Goal: Transaction & Acquisition: Download file/media

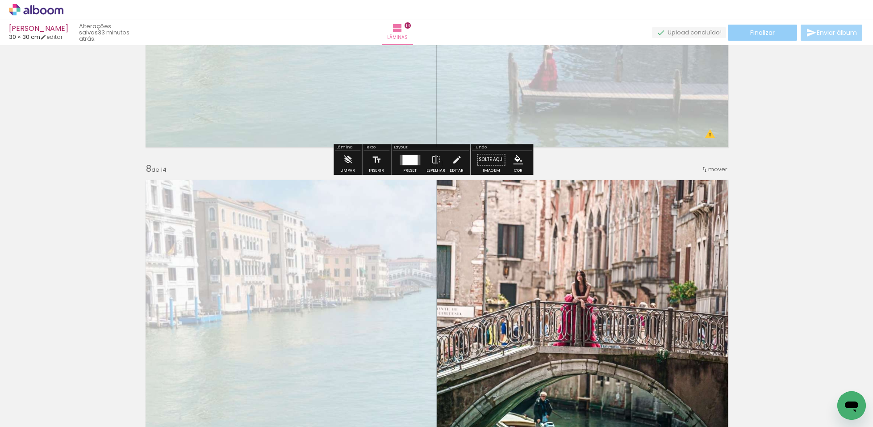
click at [766, 37] on paper-button "Finalizar" at bounding box center [762, 33] width 69 height 16
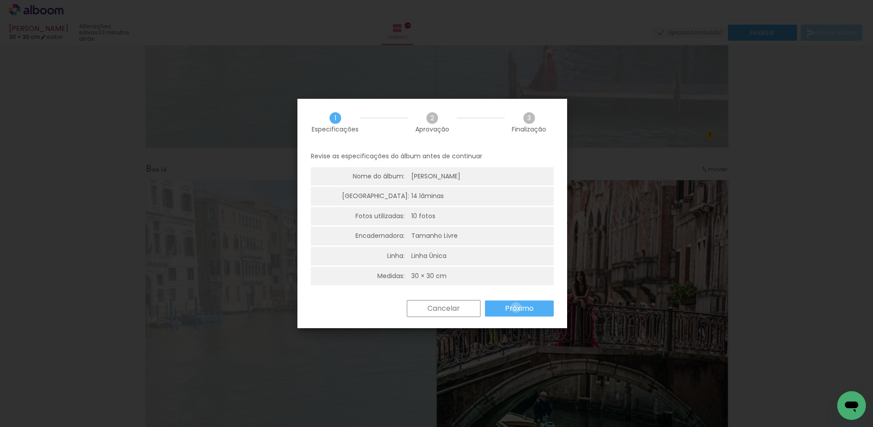
click at [0, 0] on slot "Próximo" at bounding box center [0, 0] width 0 height 0
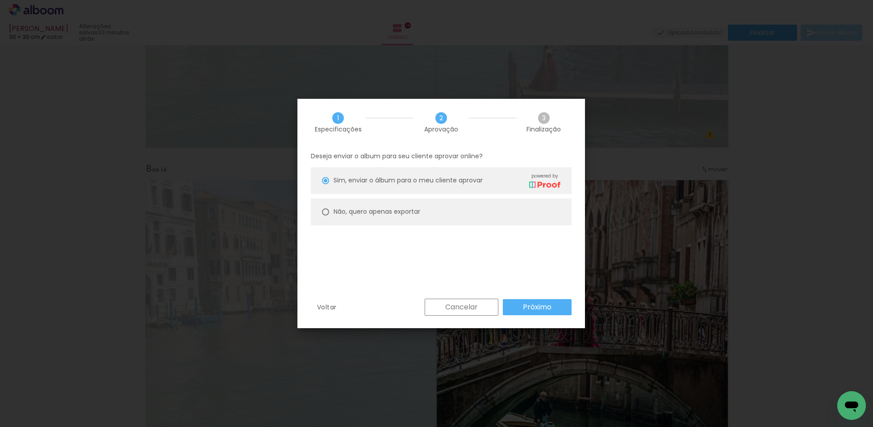
drag, startPoint x: 476, startPoint y: 216, endPoint x: 480, endPoint y: 221, distance: 7.0
click at [477, 215] on paper-radio-button "Não, quero apenas exportar" at bounding box center [441, 211] width 261 height 27
type paper-radio-button "on"
click at [0, 0] on slot "Próximo" at bounding box center [0, 0] width 0 height 0
type input "Alta, 300 DPI"
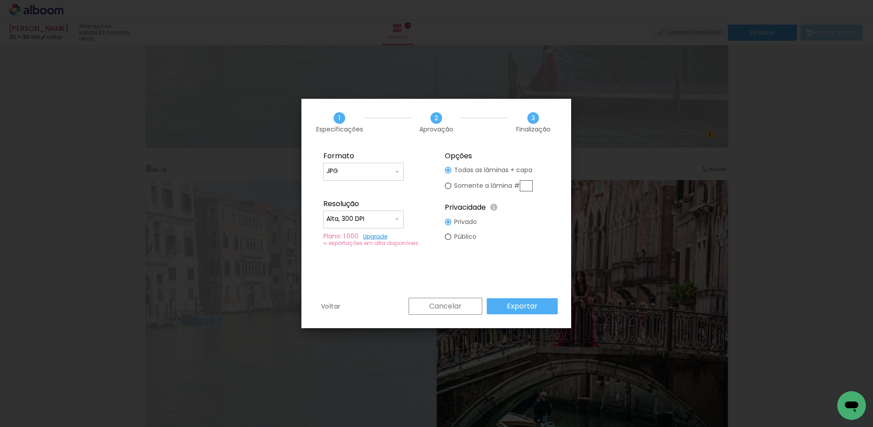
click at [523, 295] on div "Formato JPG PDF Resolução Alta, 300 DPI Baixa Plano: 1.000 Upgrade ∞ exportaçõe…" at bounding box center [437, 222] width 270 height 152
click at [522, 298] on paper-button "Exportar" at bounding box center [522, 306] width 71 height 16
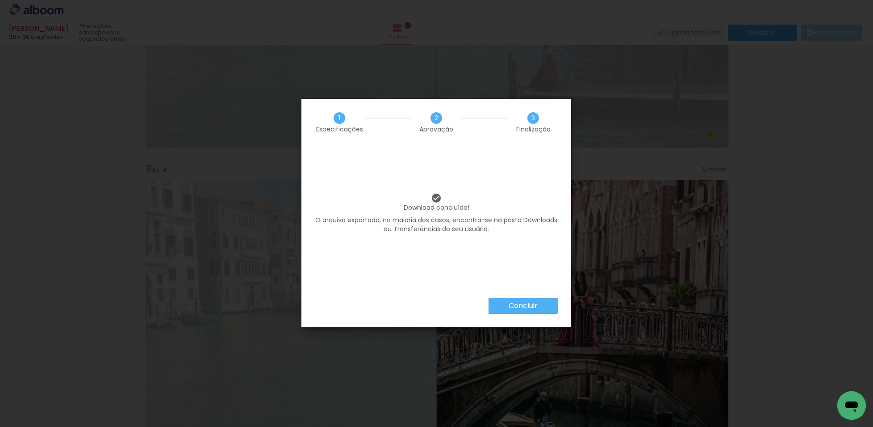
click at [0, 0] on slot "Concluir" at bounding box center [0, 0] width 0 height 0
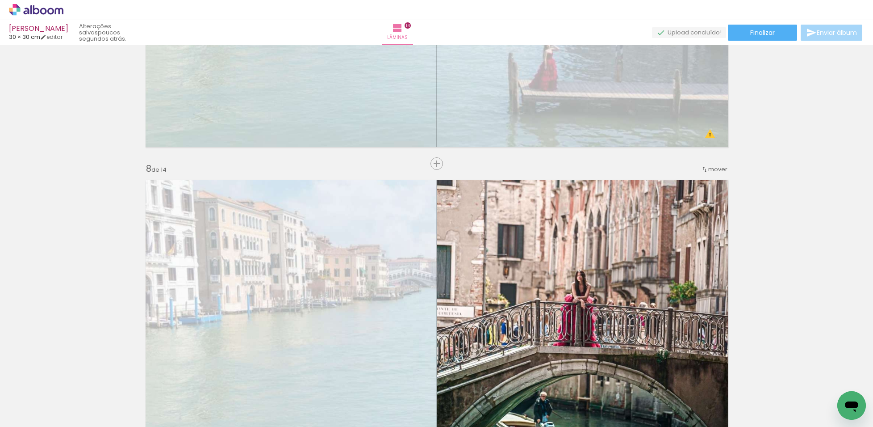
click at [73, 396] on iron-horizontal-list at bounding box center [64, 399] width 18 height 56
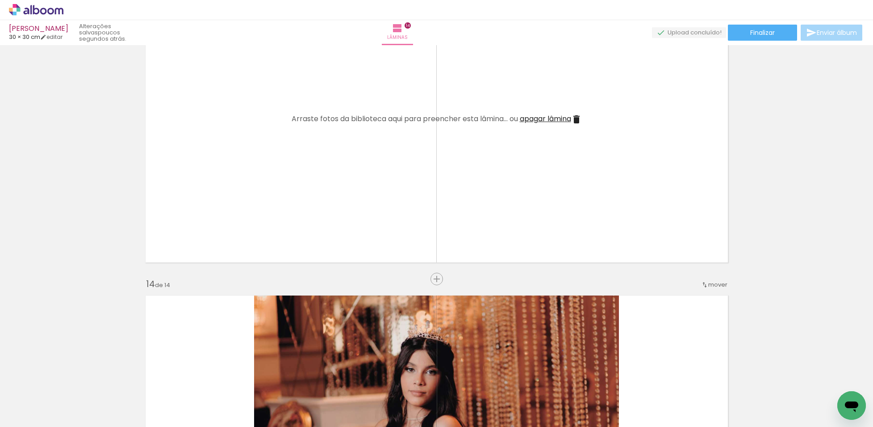
scroll to position [3916, 0]
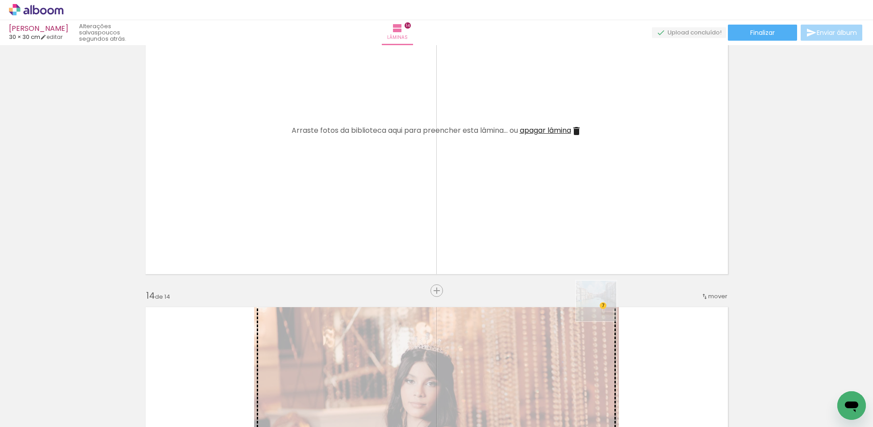
drag, startPoint x: 648, startPoint y: 394, endPoint x: 572, endPoint y: 233, distance: 178.4
click at [572, 233] on quentale-workspace at bounding box center [436, 213] width 873 height 427
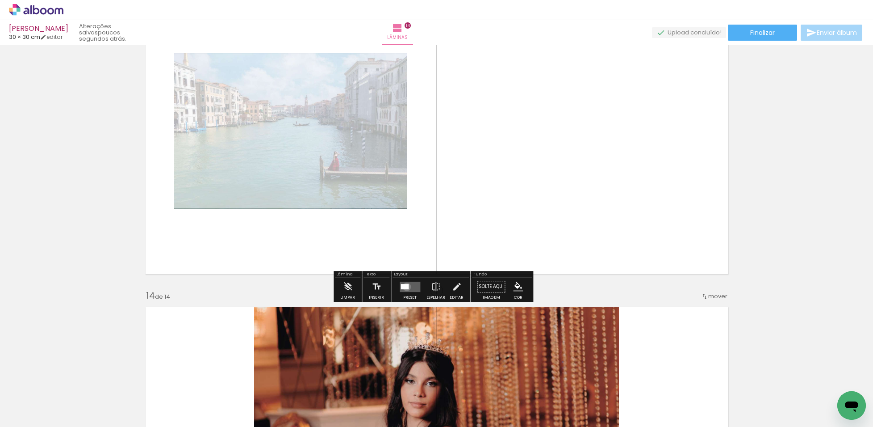
drag, startPoint x: 405, startPoint y: 286, endPoint x: 672, endPoint y: 273, distance: 267.9
click at [408, 285] on quentale-layouter at bounding box center [410, 286] width 21 height 10
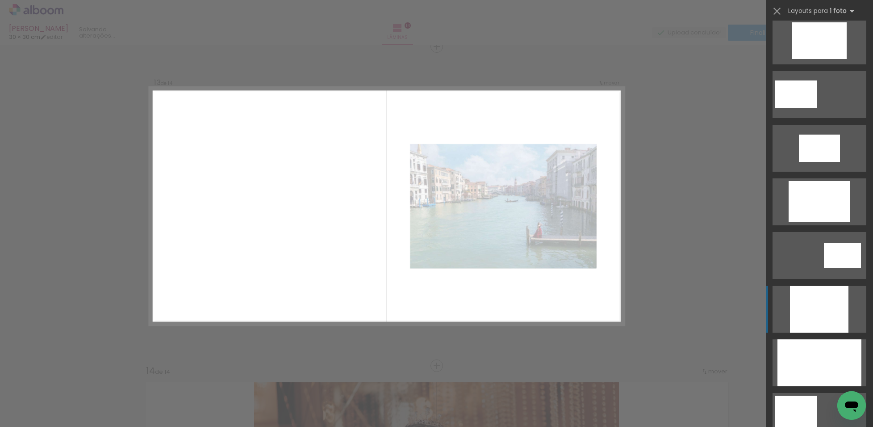
scroll to position [279, 0]
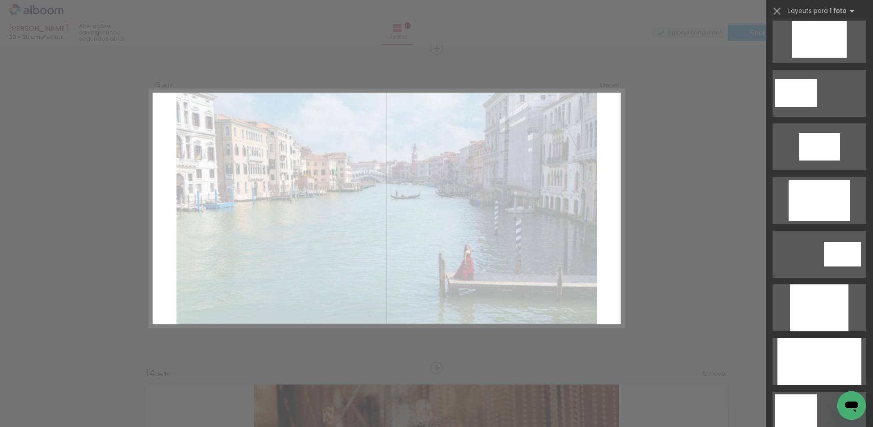
drag, startPoint x: 820, startPoint y: 369, endPoint x: 820, endPoint y: 360, distance: 8.5
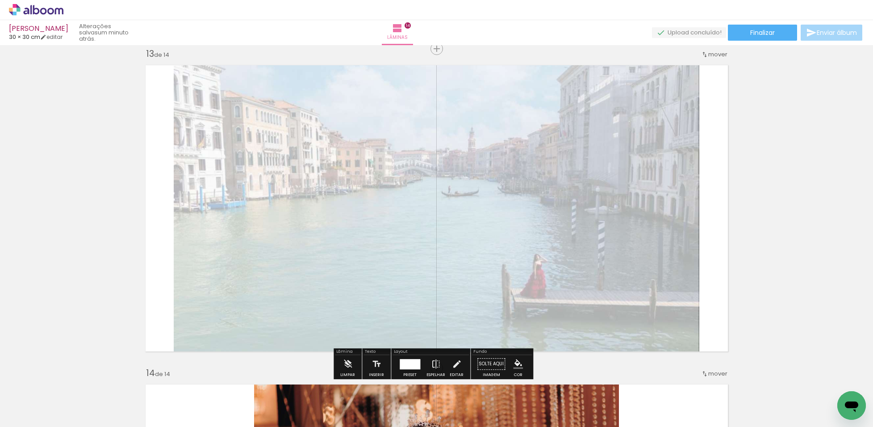
click at [615, 186] on quentale-photo at bounding box center [437, 208] width 526 height 297
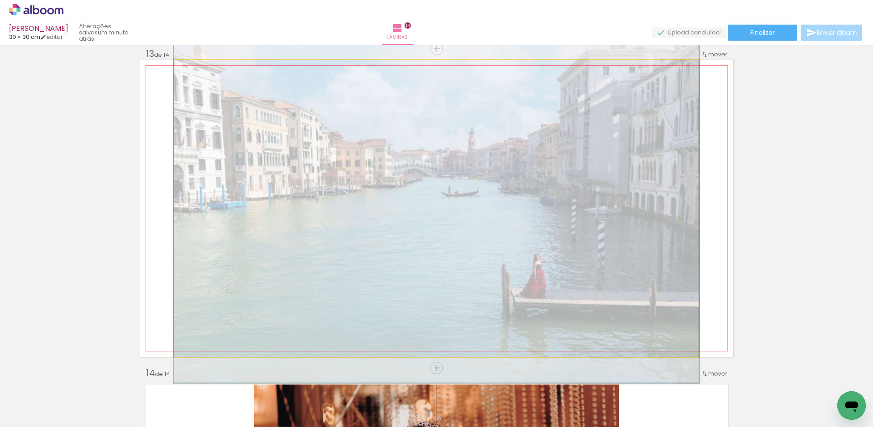
drag, startPoint x: 615, startPoint y: 185, endPoint x: 684, endPoint y: 173, distance: 69.8
click at [616, 185] on quentale-photo at bounding box center [437, 208] width 526 height 297
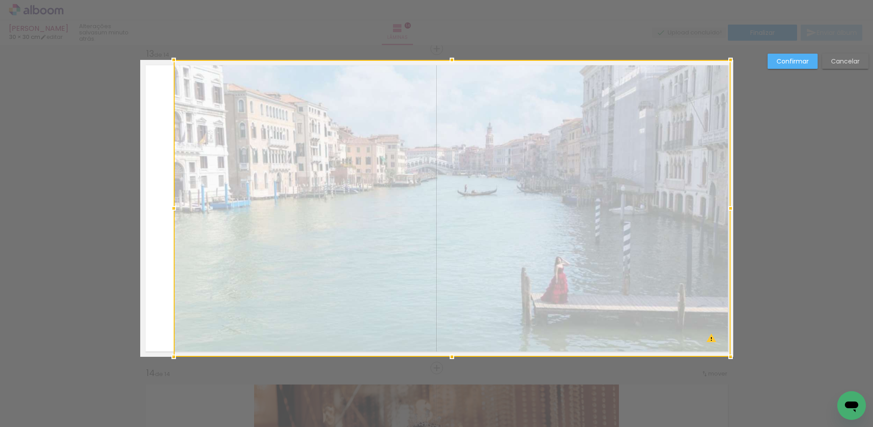
drag, startPoint x: 698, startPoint y: 209, endPoint x: 728, endPoint y: 206, distance: 30.5
click at [728, 206] on div at bounding box center [731, 208] width 18 height 18
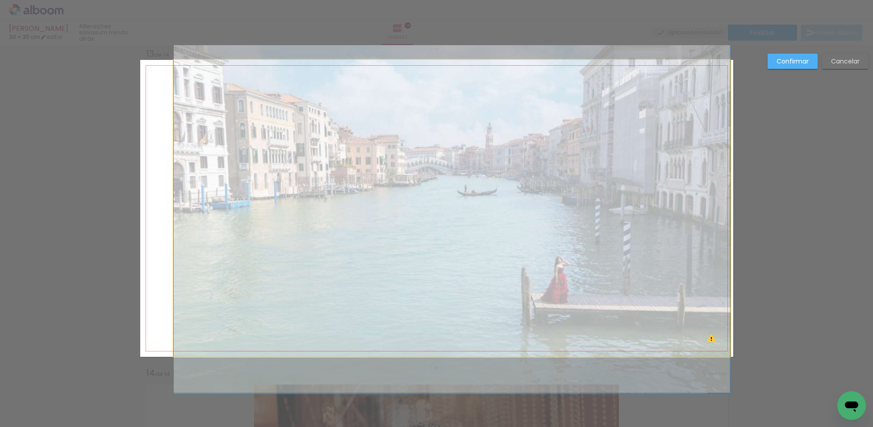
drag, startPoint x: 400, startPoint y: 215, endPoint x: 314, endPoint y: 209, distance: 86.4
click at [400, 214] on quentale-photo at bounding box center [452, 208] width 557 height 297
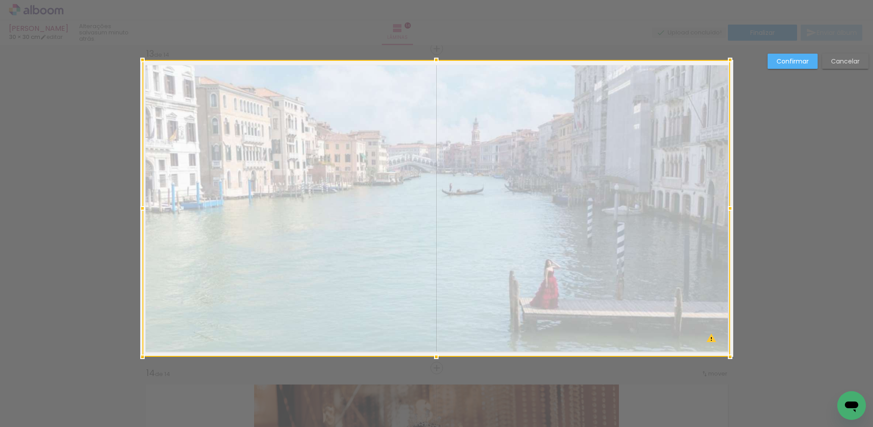
drag, startPoint x: 170, startPoint y: 210, endPoint x: 137, endPoint y: 215, distance: 33.8
click at [135, 215] on div at bounding box center [143, 208] width 18 height 18
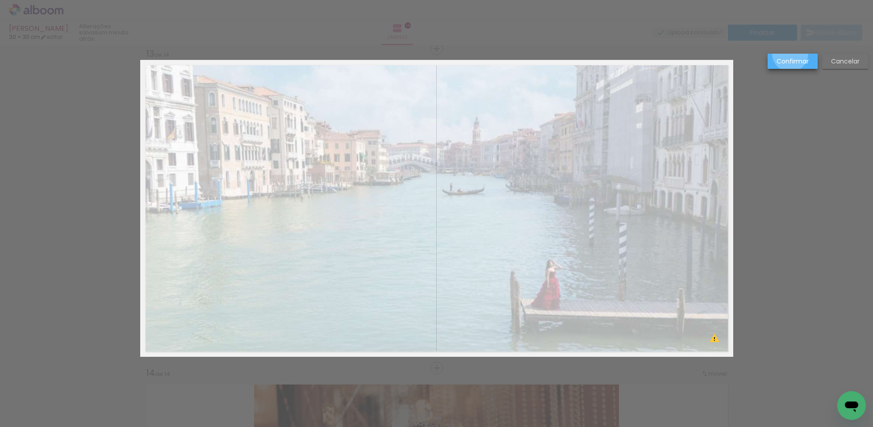
click at [787, 59] on paper-button "Confirmar" at bounding box center [793, 61] width 50 height 15
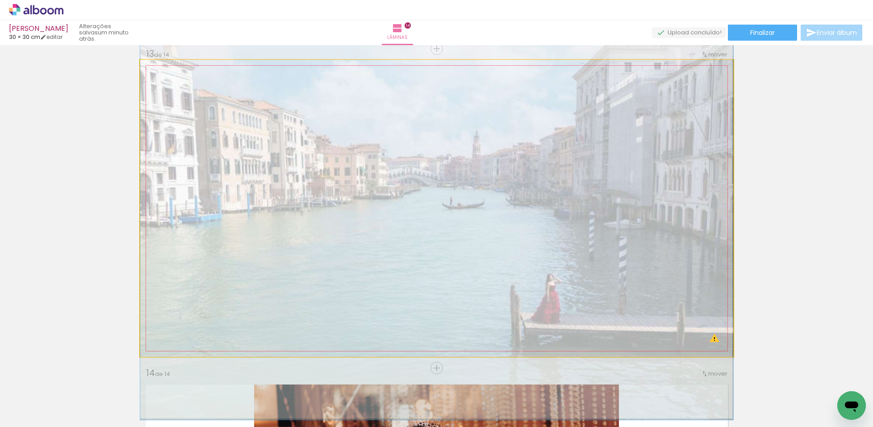
drag, startPoint x: 552, startPoint y: 202, endPoint x: 546, endPoint y: 219, distance: 18.4
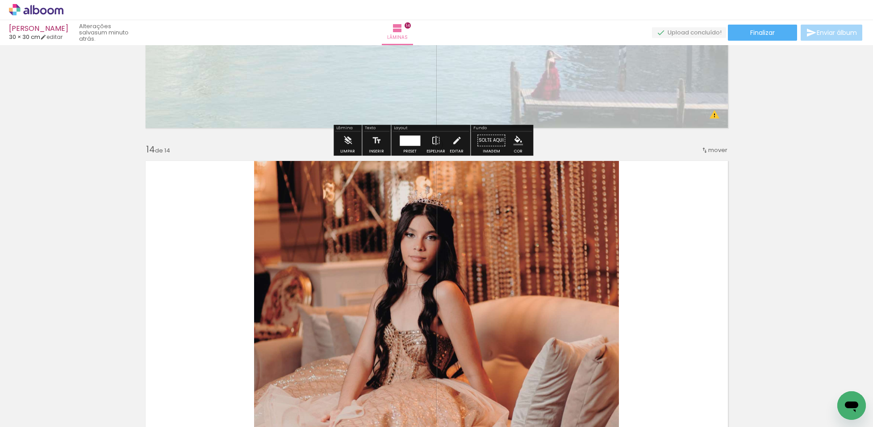
scroll to position [4174, 0]
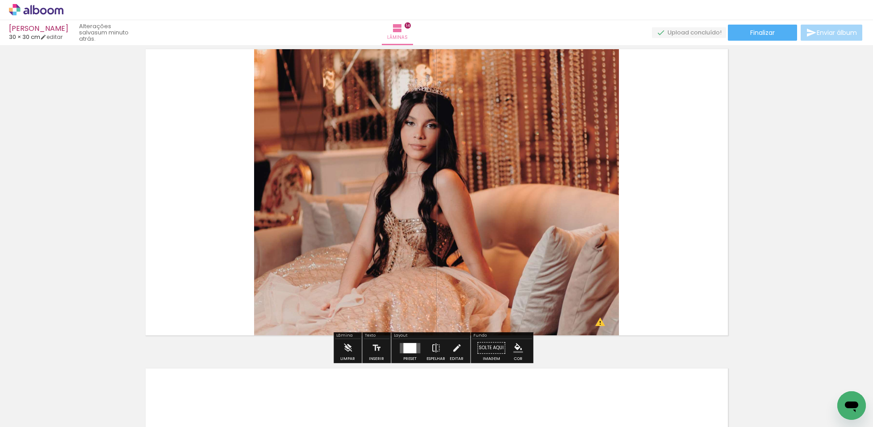
click at [558, 197] on quentale-photo at bounding box center [436, 192] width 365 height 297
drag, startPoint x: 401, startPoint y: 351, endPoint x: 423, endPoint y: 344, distance: 23.0
click at [403, 351] on div at bounding box center [409, 348] width 13 height 10
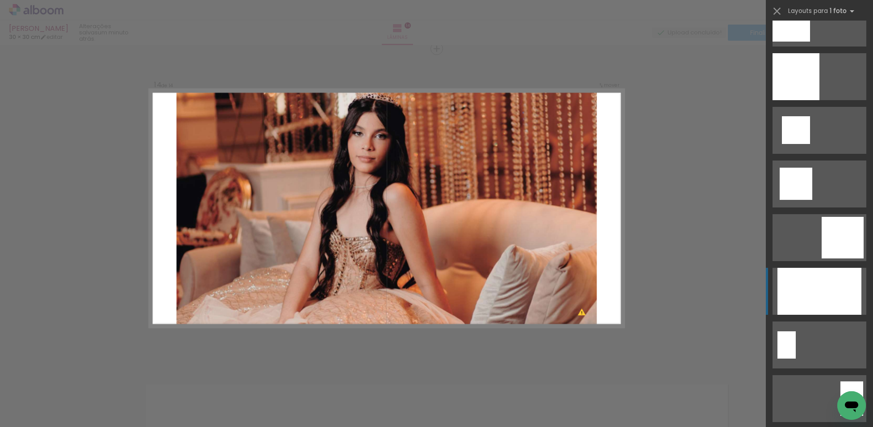
scroll to position [1005, 0]
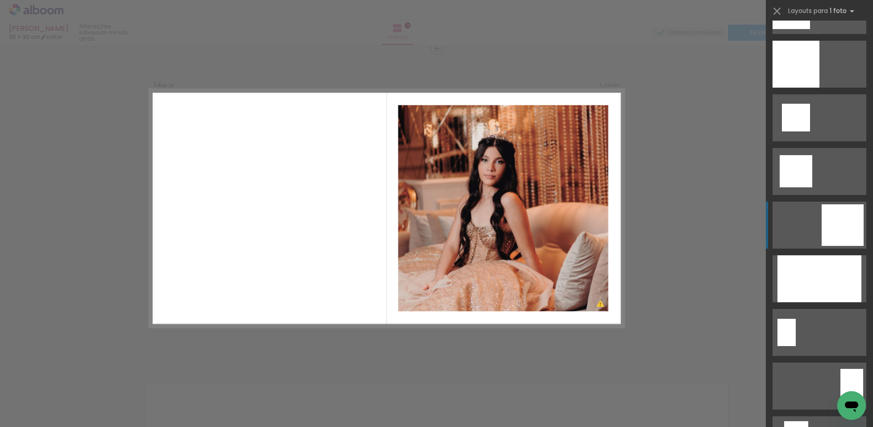
click at [820, 88] on div at bounding box center [796, 64] width 47 height 47
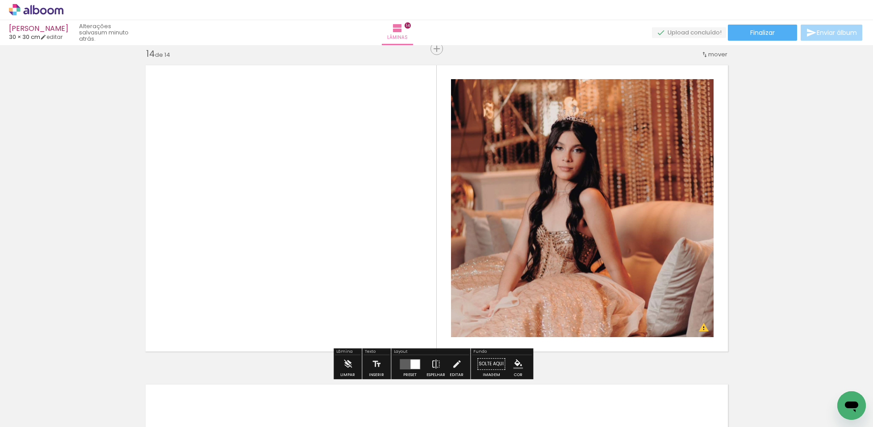
click at [532, 186] on quentale-photo at bounding box center [582, 208] width 263 height 258
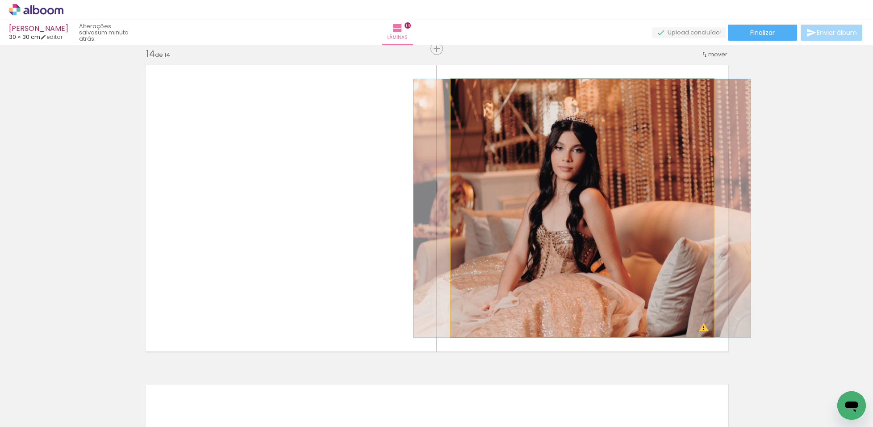
click at [532, 186] on quentale-photo at bounding box center [582, 208] width 263 height 258
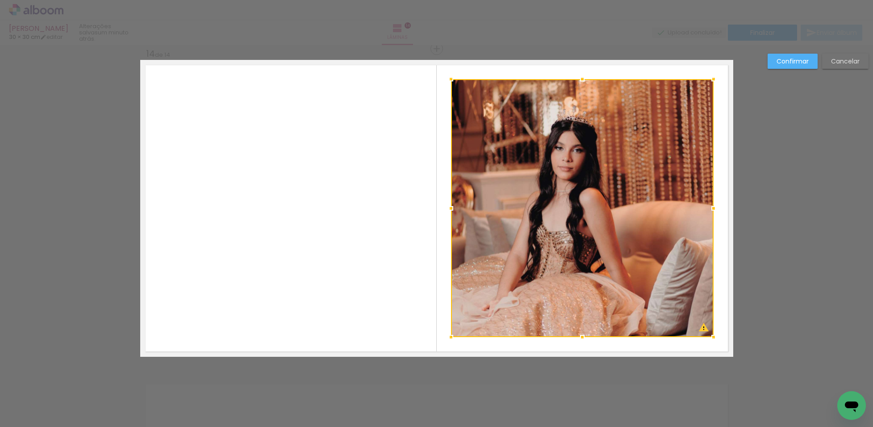
click at [844, 66] on paper-button "Cancelar" at bounding box center [845, 61] width 46 height 15
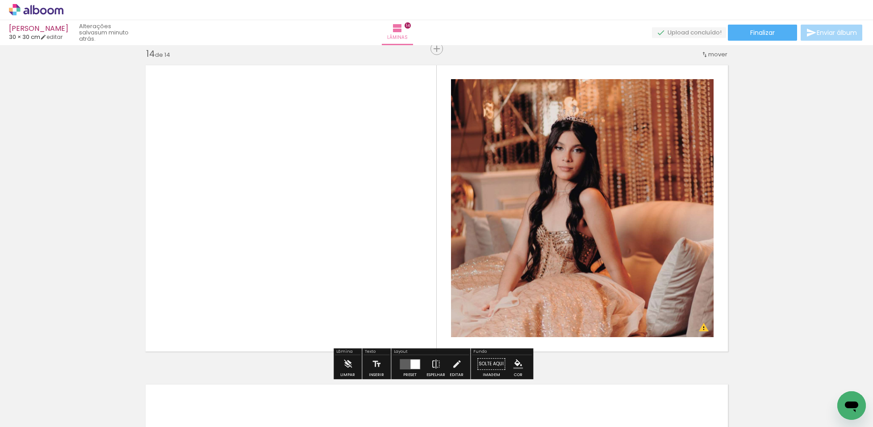
click at [411, 363] on div at bounding box center [415, 363] width 9 height 9
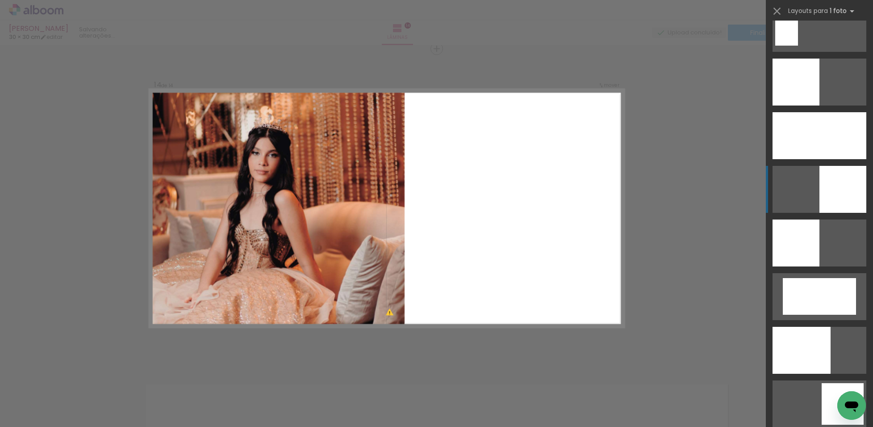
scroll to position [1849, 0]
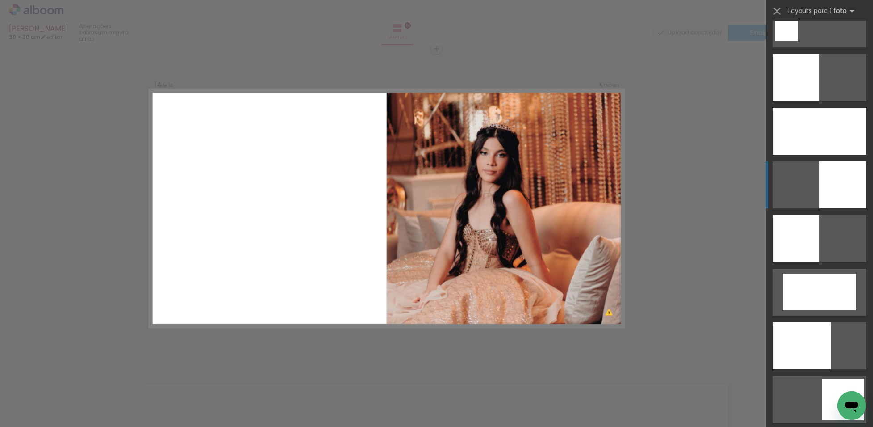
click at [845, 175] on div at bounding box center [843, 184] width 47 height 47
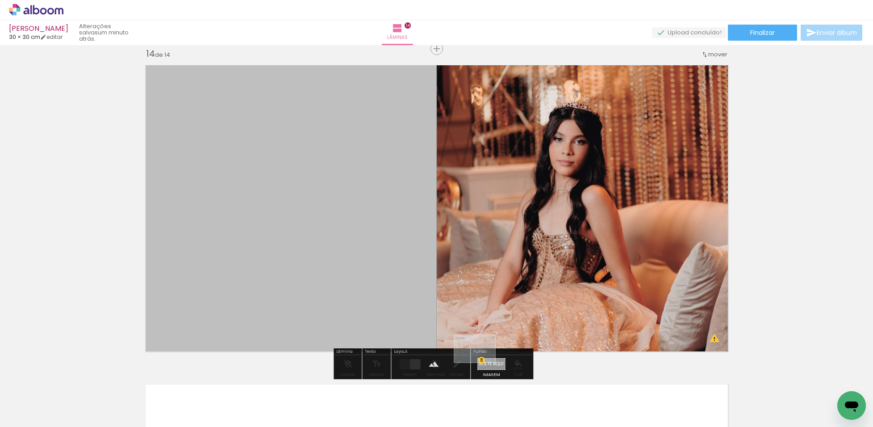
drag, startPoint x: 640, startPoint y: 398, endPoint x: 482, endPoint y: 362, distance: 162.7
click at [482, 362] on quentale-workspace at bounding box center [436, 213] width 873 height 427
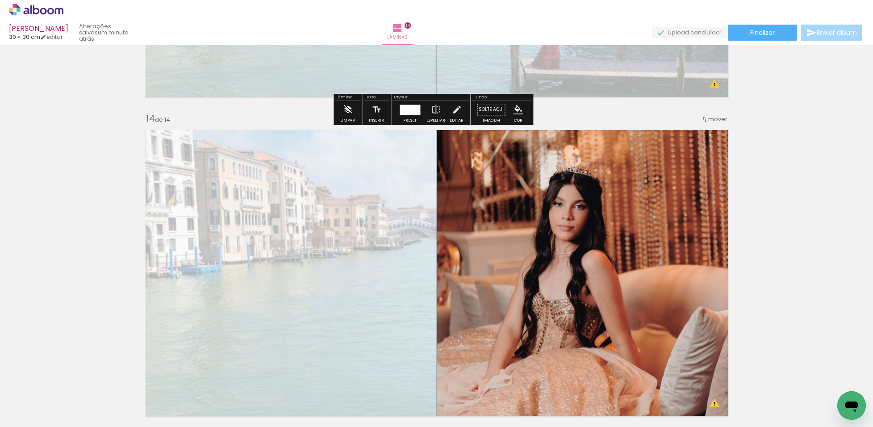
scroll to position [4102, 0]
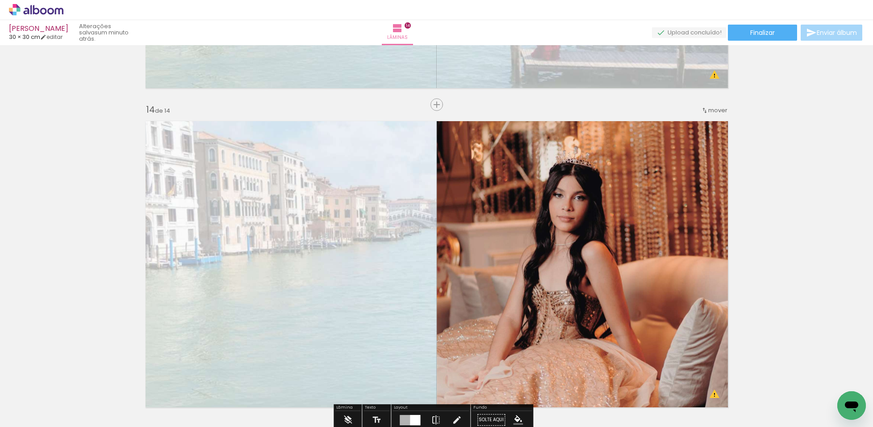
click at [335, 199] on quentale-layouter at bounding box center [436, 264] width 593 height 297
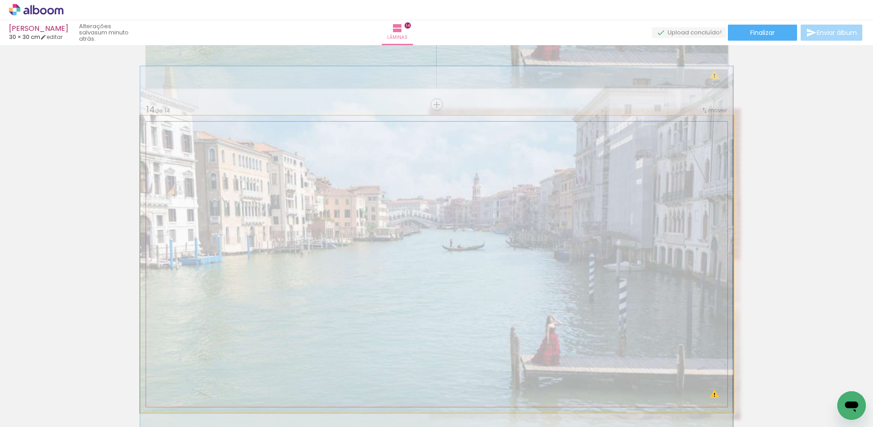
click at [335, 199] on quentale-photo at bounding box center [436, 264] width 593 height 297
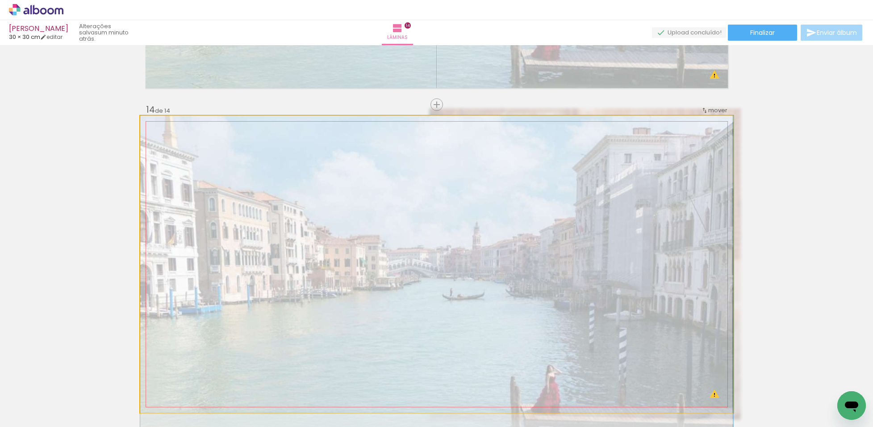
drag, startPoint x: 338, startPoint y: 199, endPoint x: 340, endPoint y: 262, distance: 62.6
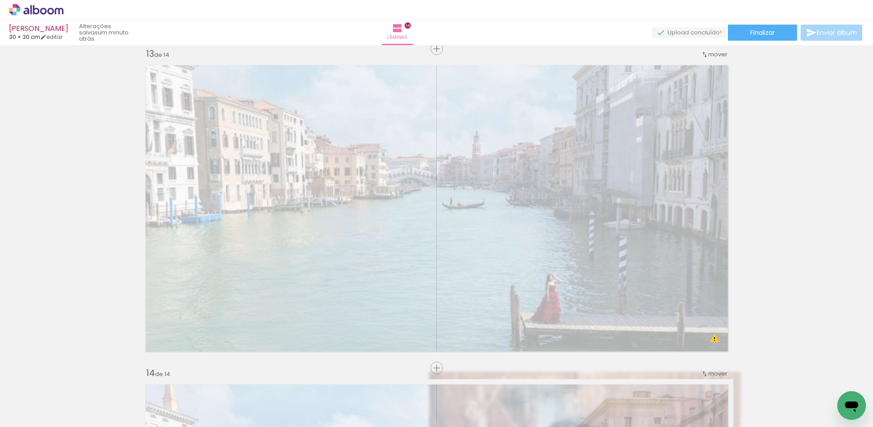
scroll to position [3767, 0]
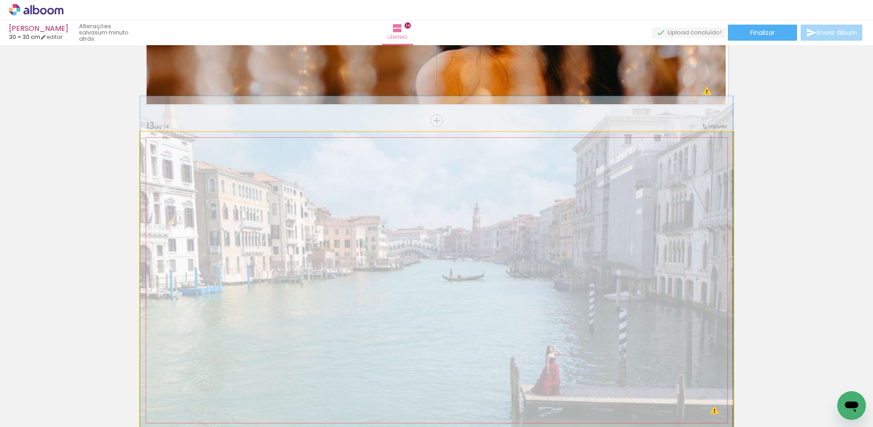
click at [370, 211] on quentale-photo at bounding box center [436, 280] width 593 height 297
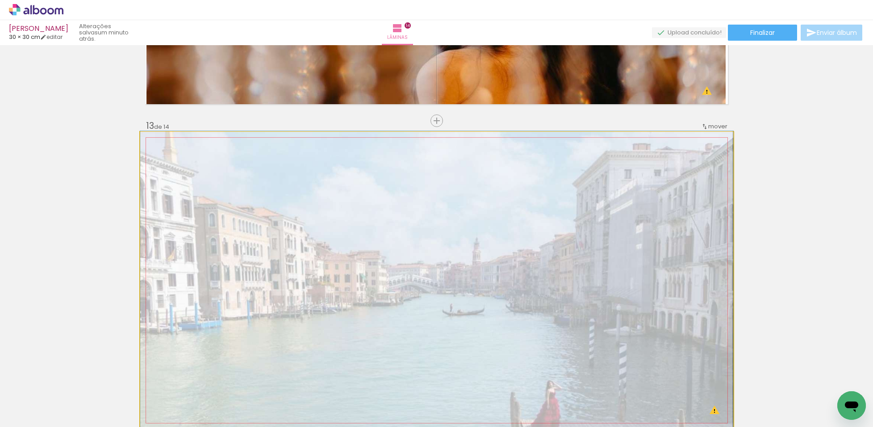
drag, startPoint x: 370, startPoint y: 211, endPoint x: 364, endPoint y: 246, distance: 35.3
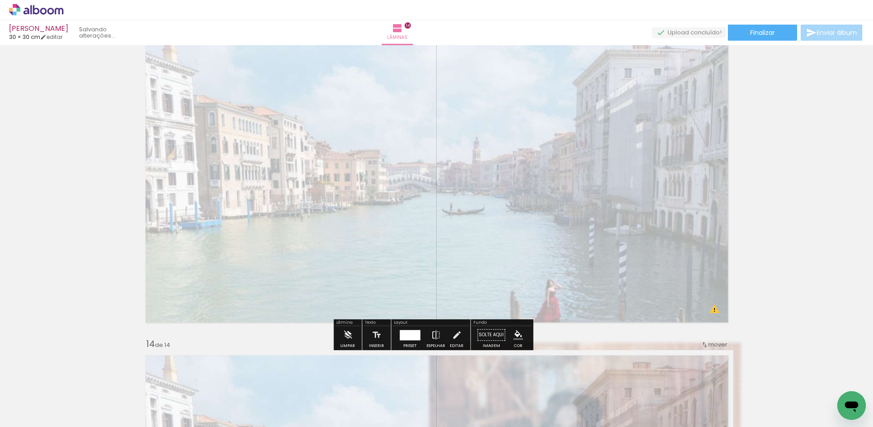
scroll to position [3990, 0]
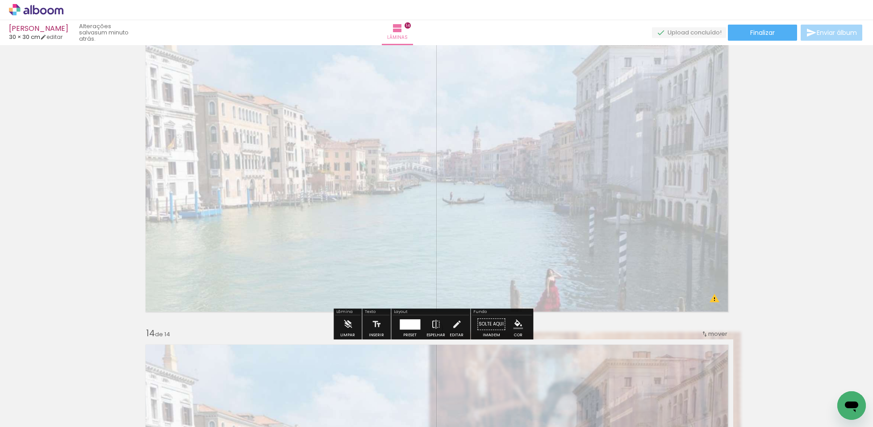
click at [584, 222] on quentale-photo at bounding box center [436, 168] width 593 height 297
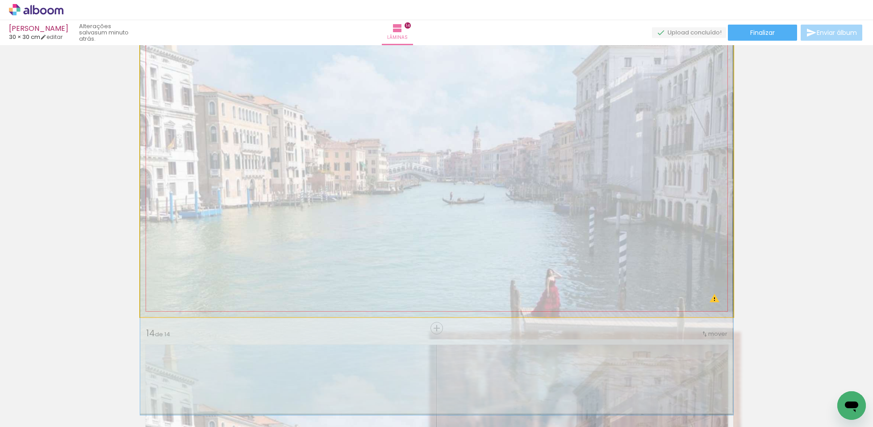
click at [585, 222] on quentale-photo at bounding box center [436, 168] width 593 height 297
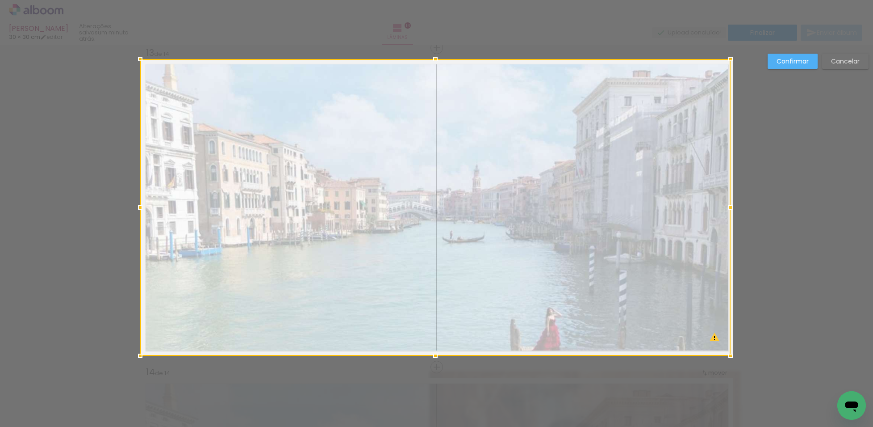
scroll to position [3839, 0]
drag, startPoint x: 786, startPoint y: 62, endPoint x: 764, endPoint y: 92, distance: 37.7
click at [0, 0] on slot "Confirmar" at bounding box center [0, 0] width 0 height 0
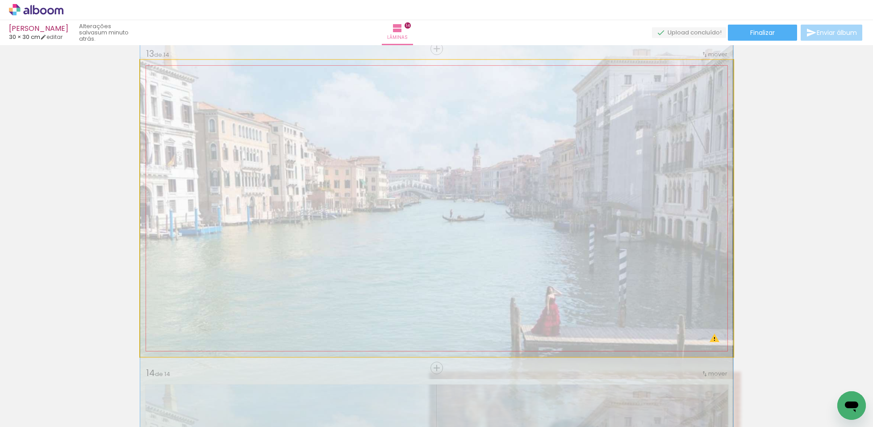
drag, startPoint x: 588, startPoint y: 235, endPoint x: 584, endPoint y: 215, distance: 20.1
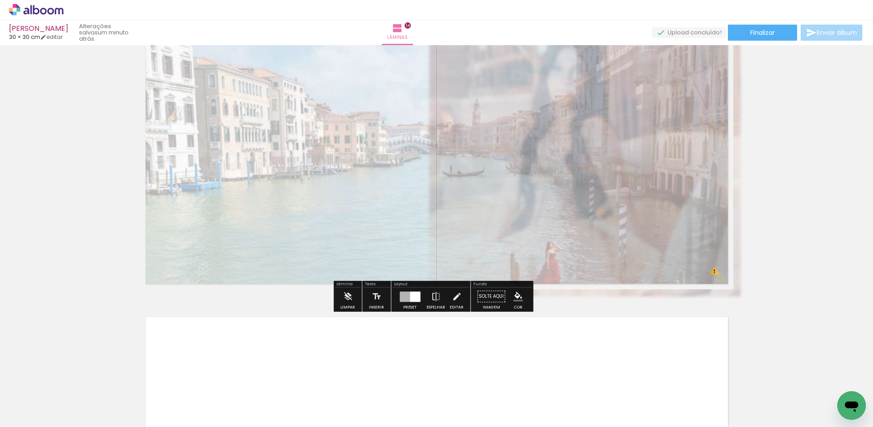
scroll to position [4229, 0]
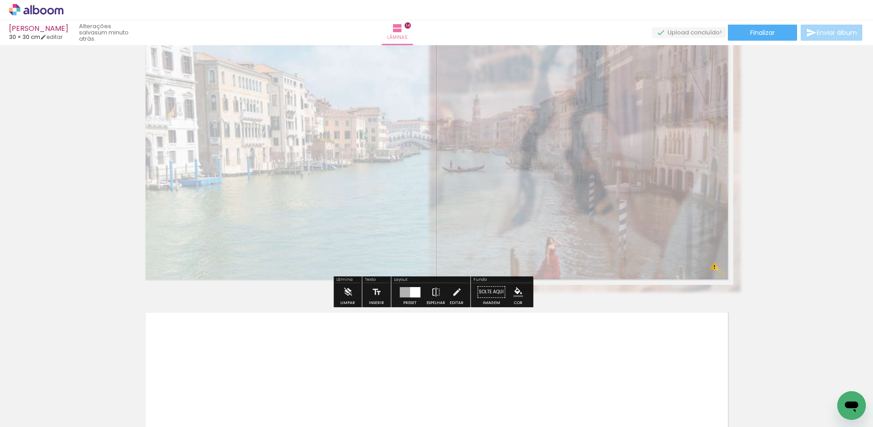
click at [566, 200] on quentale-photo at bounding box center [436, 136] width 593 height 297
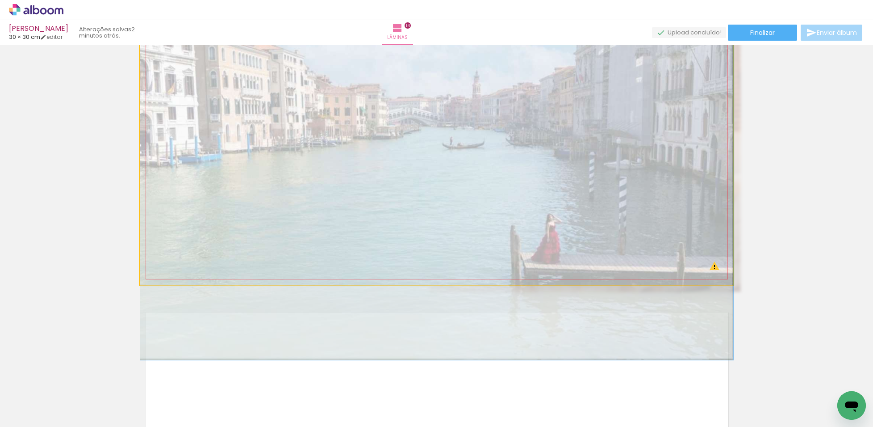
drag, startPoint x: 566, startPoint y: 200, endPoint x: 565, endPoint y: 176, distance: 23.7
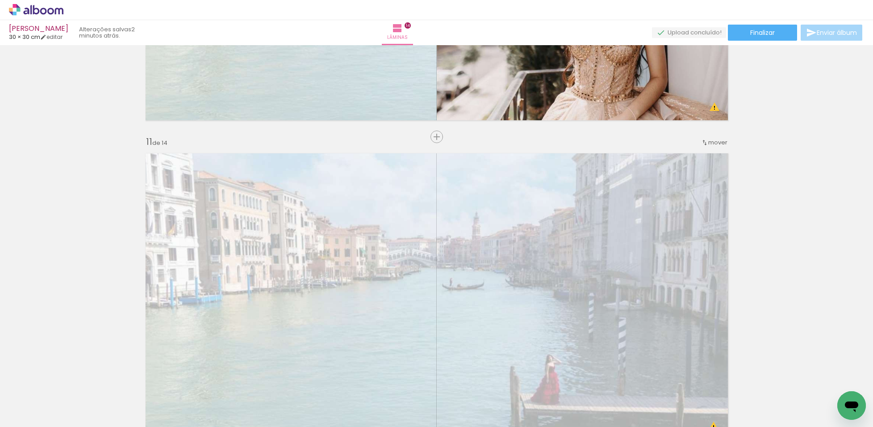
scroll to position [3169, 0]
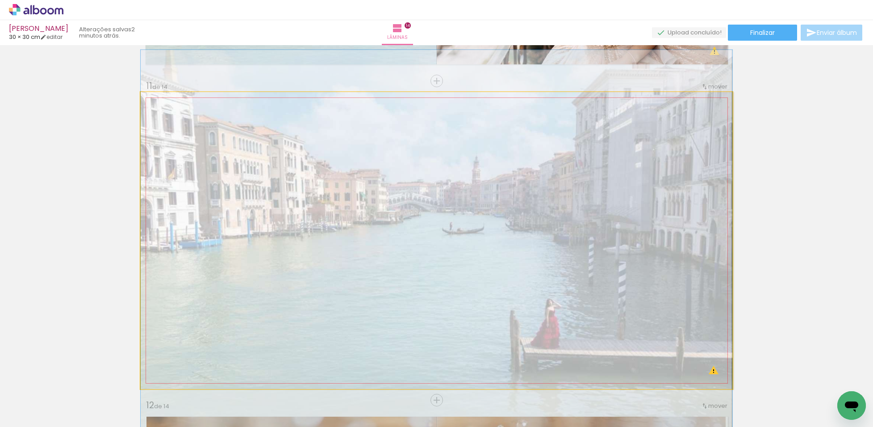
click at [550, 177] on quentale-photo at bounding box center [437, 240] width 592 height 297
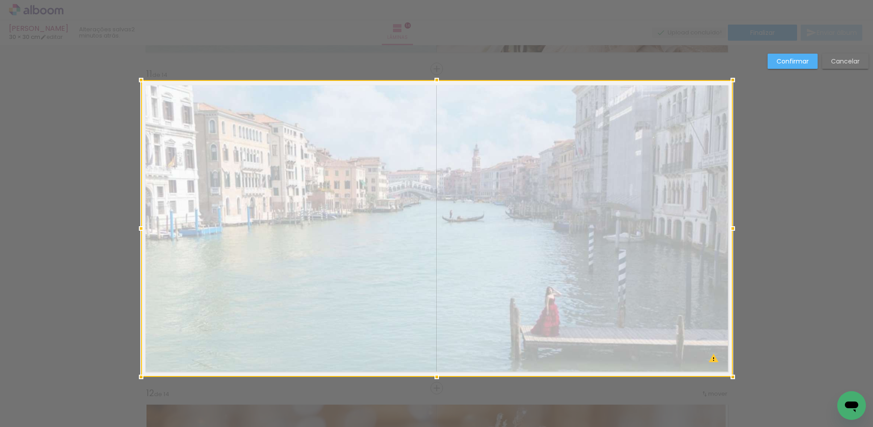
click at [550, 177] on div at bounding box center [437, 228] width 592 height 297
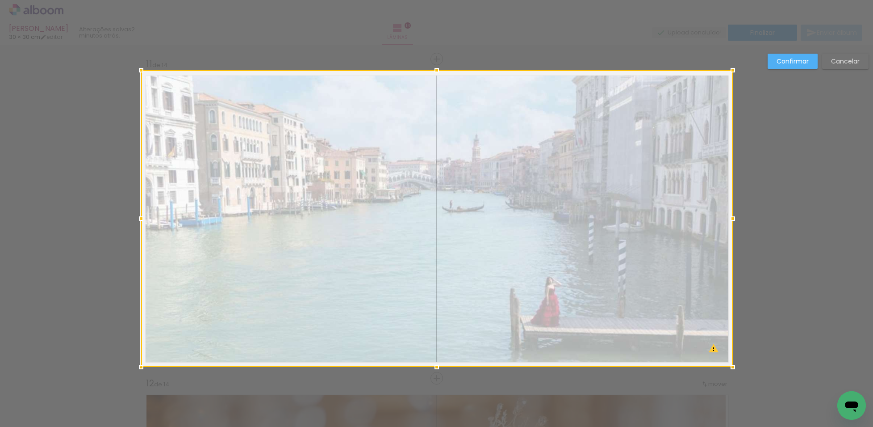
scroll to position [3201, 0]
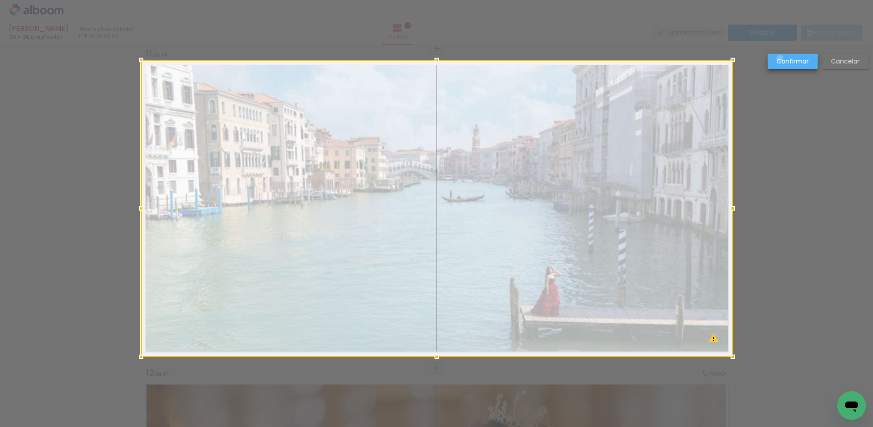
drag, startPoint x: 780, startPoint y: 59, endPoint x: 654, endPoint y: 139, distance: 149.7
click at [0, 0] on slot "Confirmar" at bounding box center [0, 0] width 0 height 0
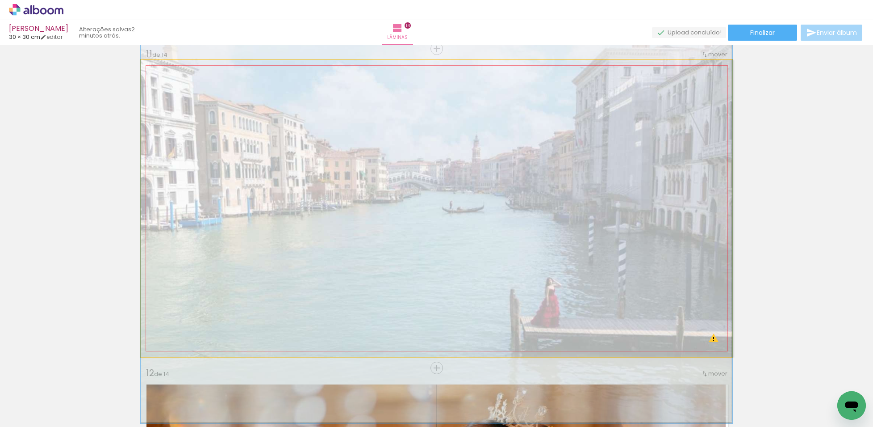
drag, startPoint x: 577, startPoint y: 172, endPoint x: 577, endPoint y: 183, distance: 10.7
drag, startPoint x: 163, startPoint y: 71, endPoint x: 151, endPoint y: 76, distance: 12.9
type paper-slider "100"
click at [155, 76] on div at bounding box center [162, 69] width 14 height 14
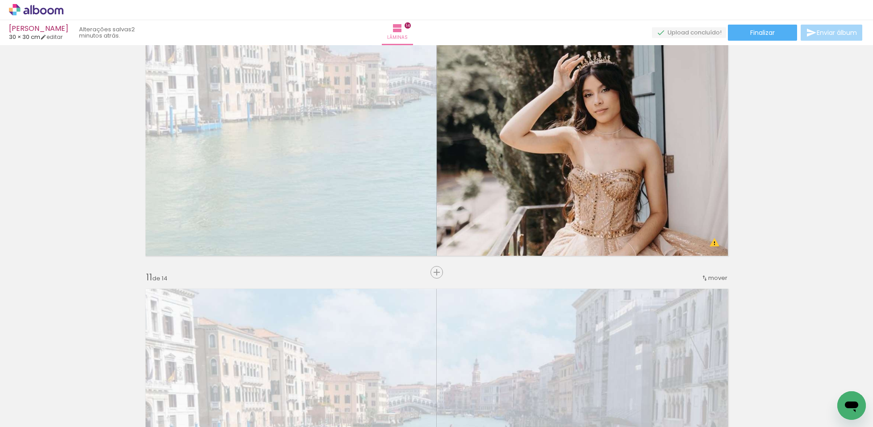
scroll to position [2866, 0]
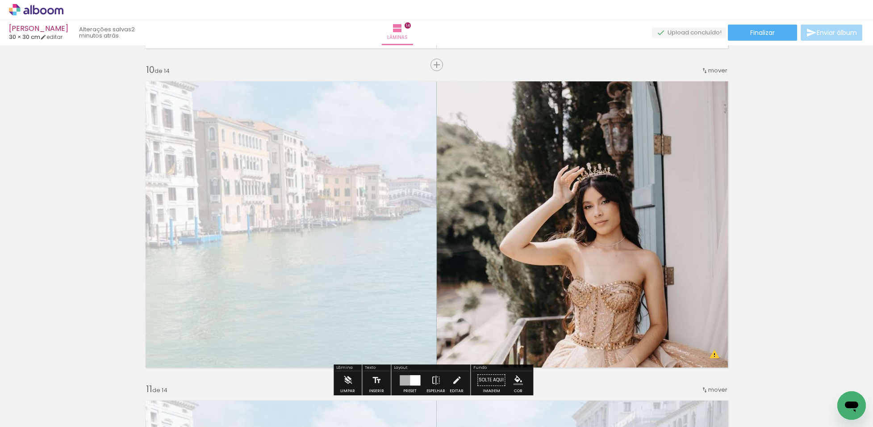
click at [347, 172] on quentale-layouter at bounding box center [436, 224] width 593 height 297
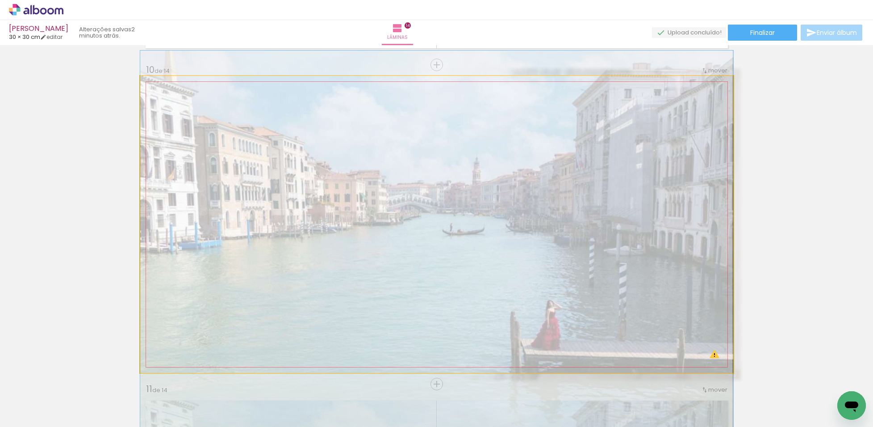
drag, startPoint x: 600, startPoint y: 210, endPoint x: 596, endPoint y: 216, distance: 6.4
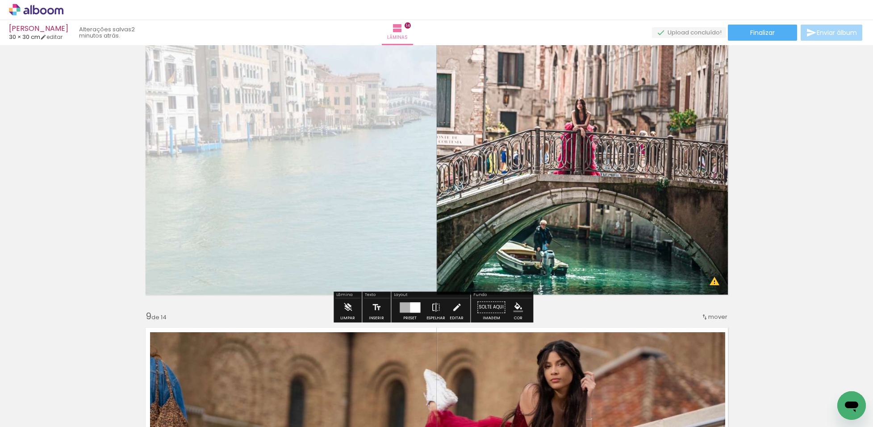
scroll to position [2307, 0]
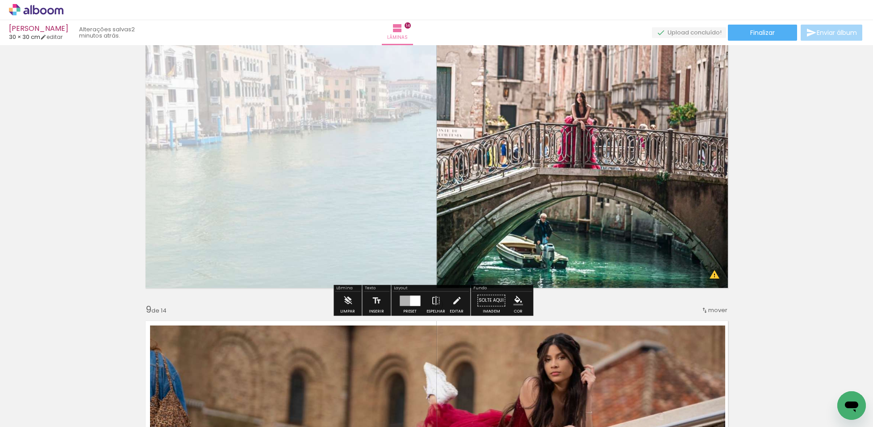
click at [403, 166] on quentale-layouter at bounding box center [436, 144] width 593 height 297
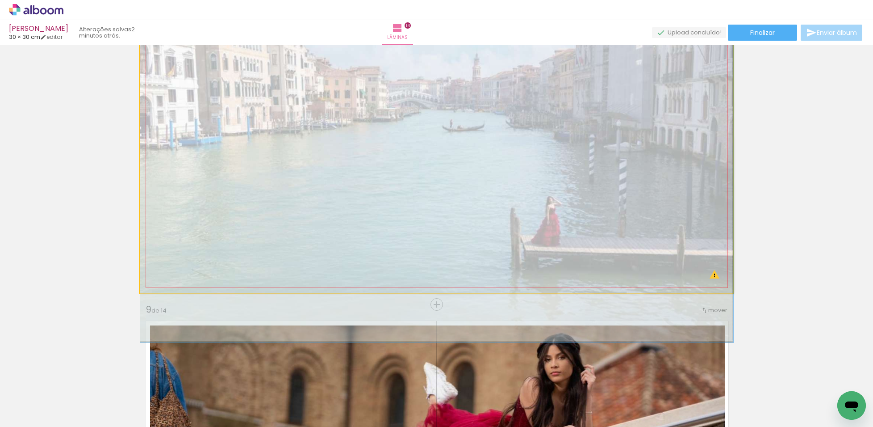
click at [403, 166] on quentale-photo at bounding box center [436, 144] width 593 height 297
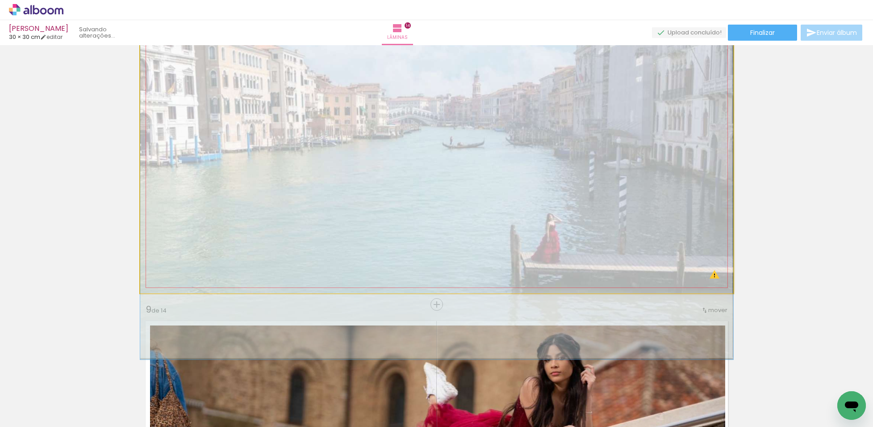
drag, startPoint x: 531, startPoint y: 171, endPoint x: 531, endPoint y: 188, distance: 17.0
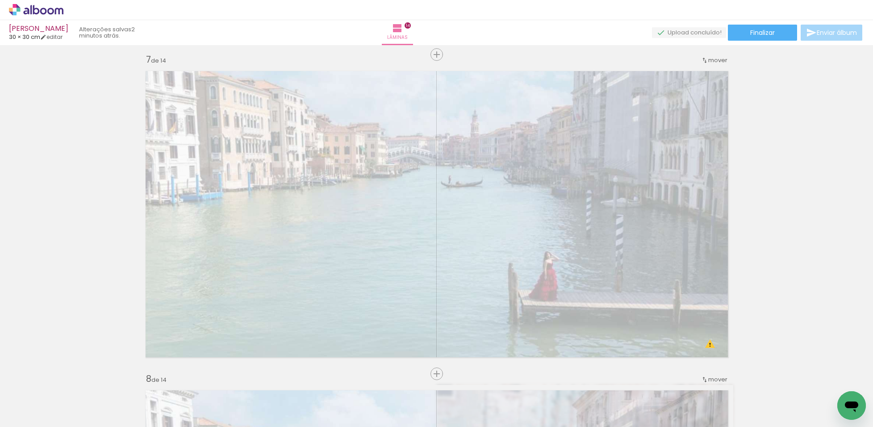
scroll to position [1916, 0]
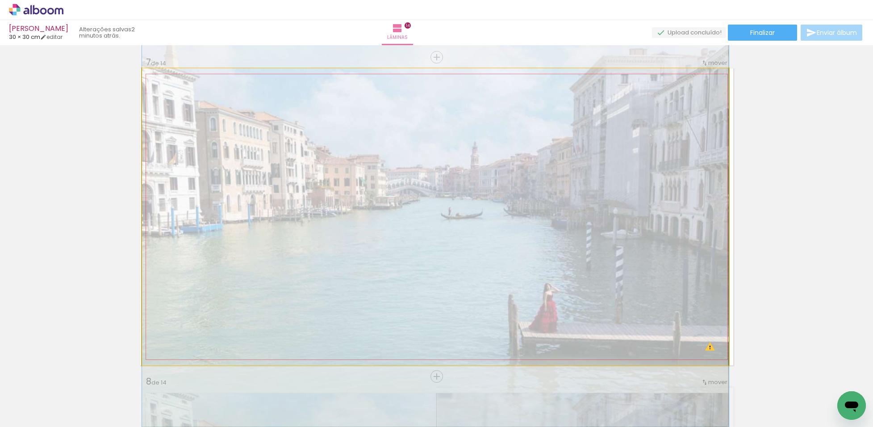
drag, startPoint x: 515, startPoint y: 189, endPoint x: 508, endPoint y: 218, distance: 29.8
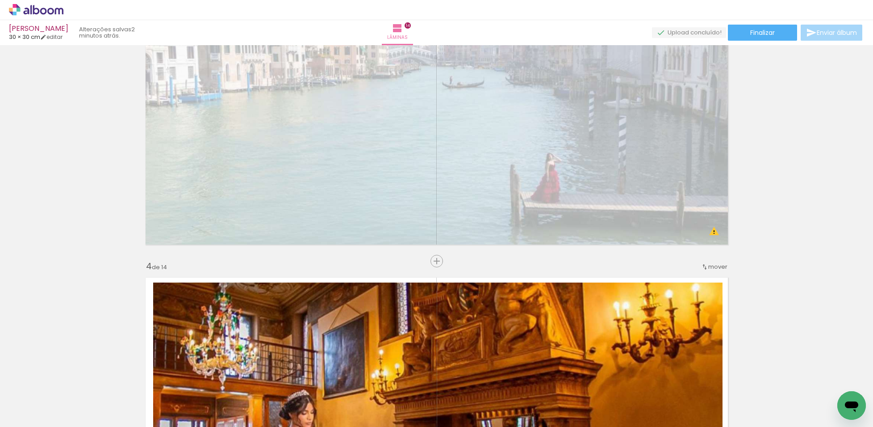
scroll to position [744, 0]
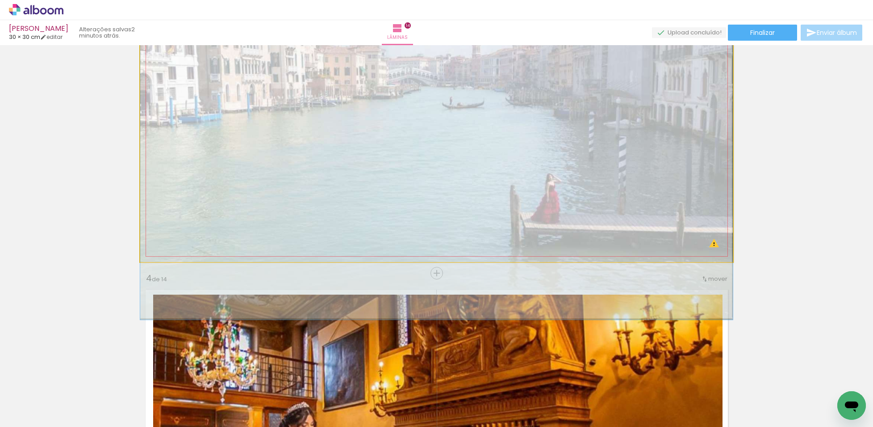
drag, startPoint x: 531, startPoint y: 161, endPoint x: 527, endPoint y: 172, distance: 11.7
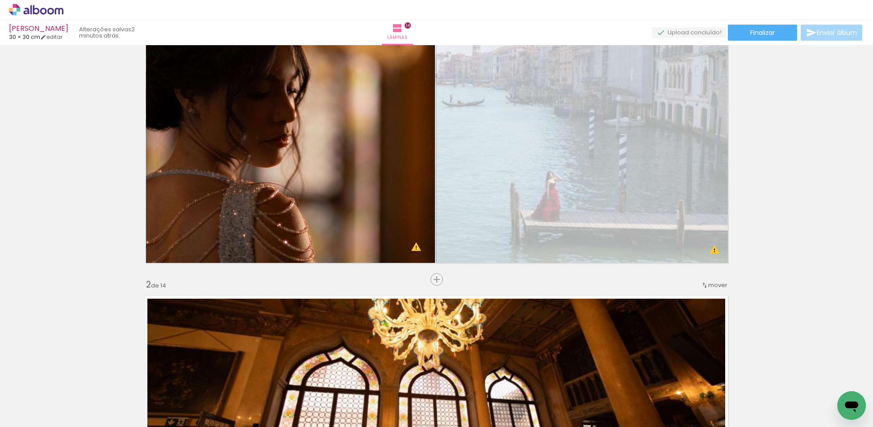
scroll to position [18, 0]
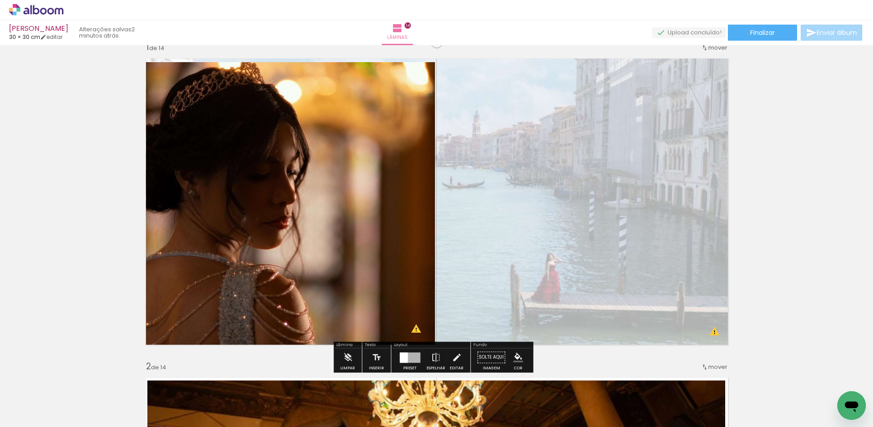
drag, startPoint x: 546, startPoint y: 187, endPoint x: 547, endPoint y: 193, distance: 6.4
click at [547, 193] on quentale-layouter at bounding box center [436, 201] width 593 height 297
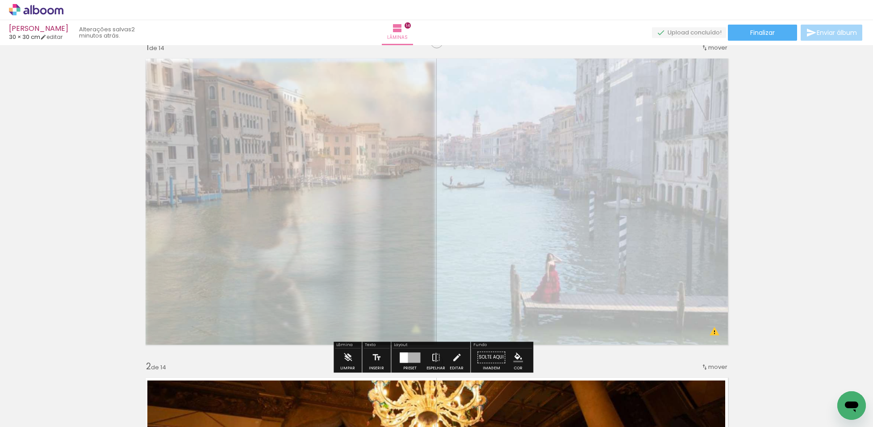
click at [547, 193] on quentale-photo at bounding box center [436, 201] width 593 height 297
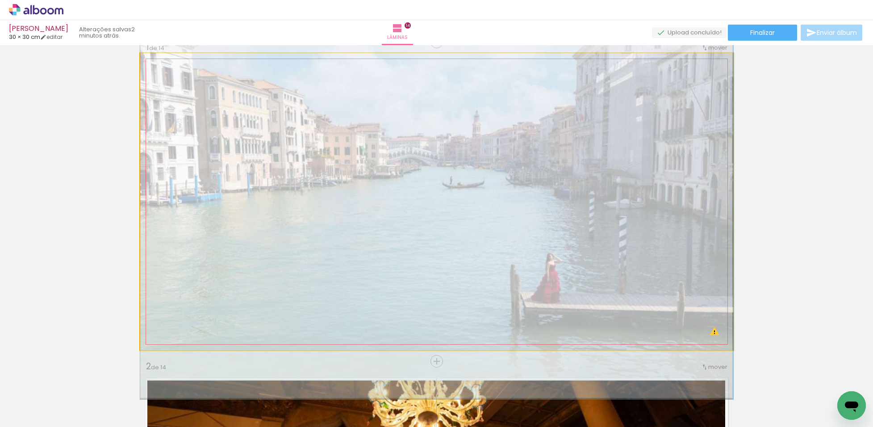
click at [547, 193] on quentale-photo at bounding box center [436, 201] width 593 height 297
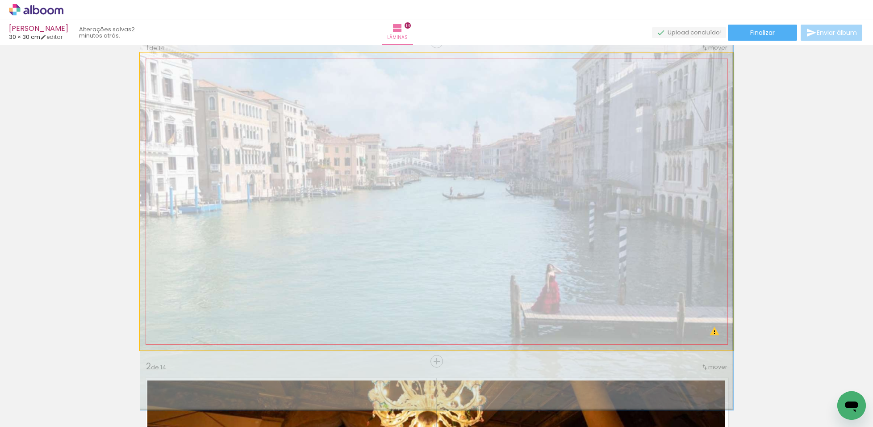
drag, startPoint x: 548, startPoint y: 193, endPoint x: 549, endPoint y: 204, distance: 10.9
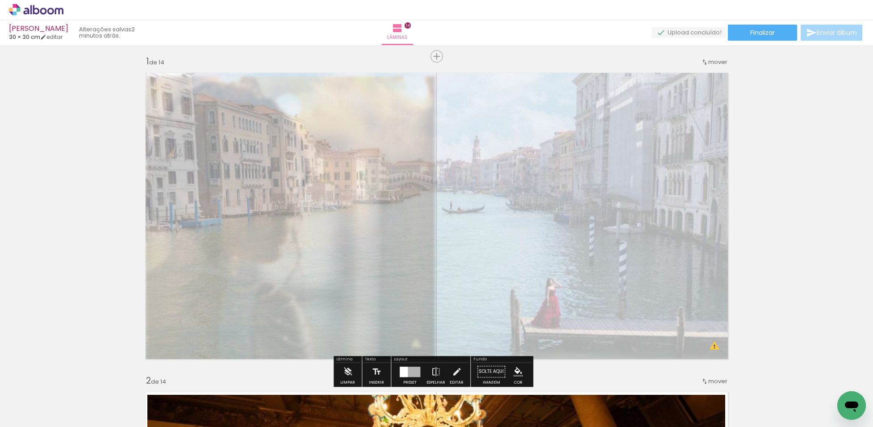
scroll to position [0, 0]
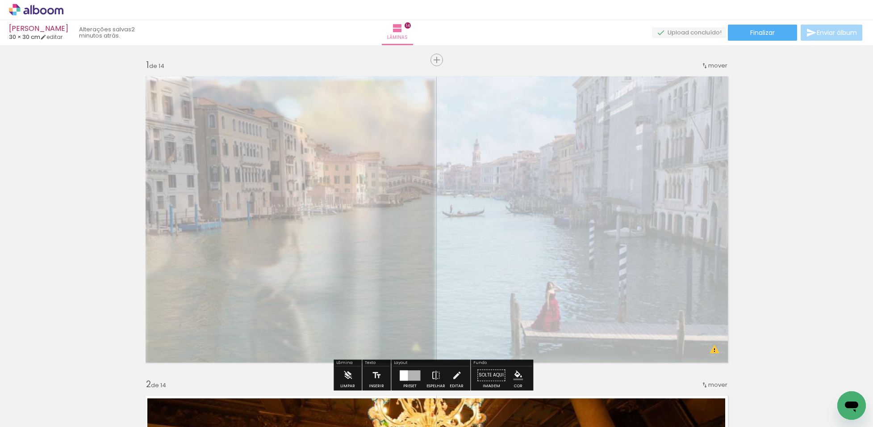
click at [559, 171] on quentale-photo at bounding box center [436, 219] width 593 height 297
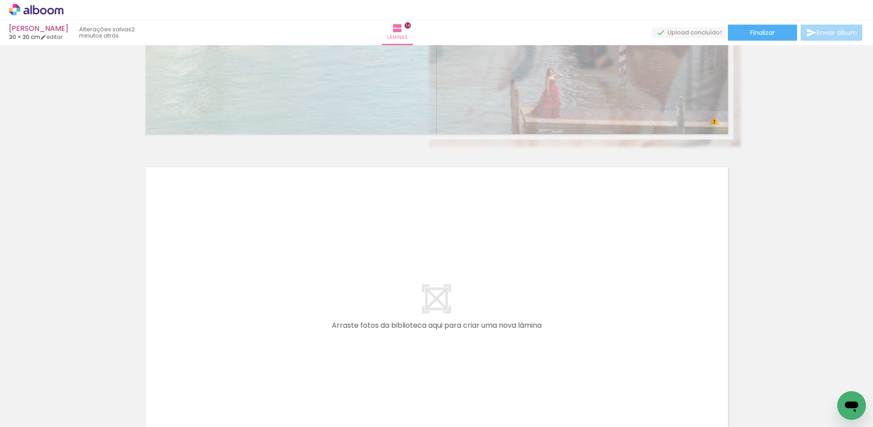
scroll to position [4214, 0]
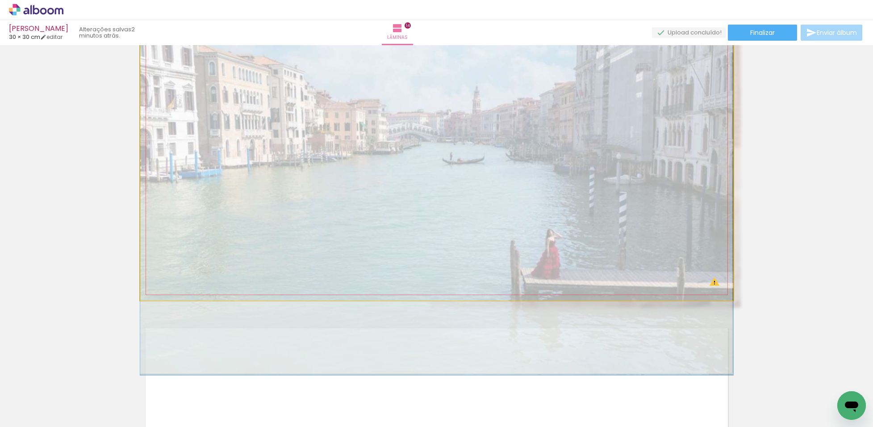
click at [545, 162] on quentale-photo at bounding box center [436, 152] width 593 height 297
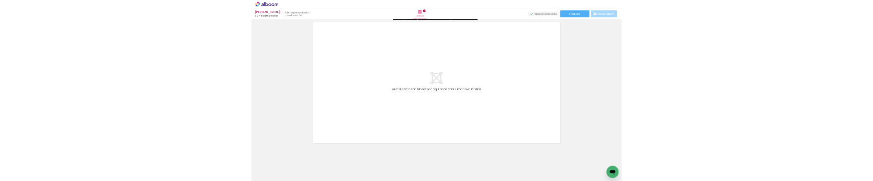
scroll to position [4493, 0]
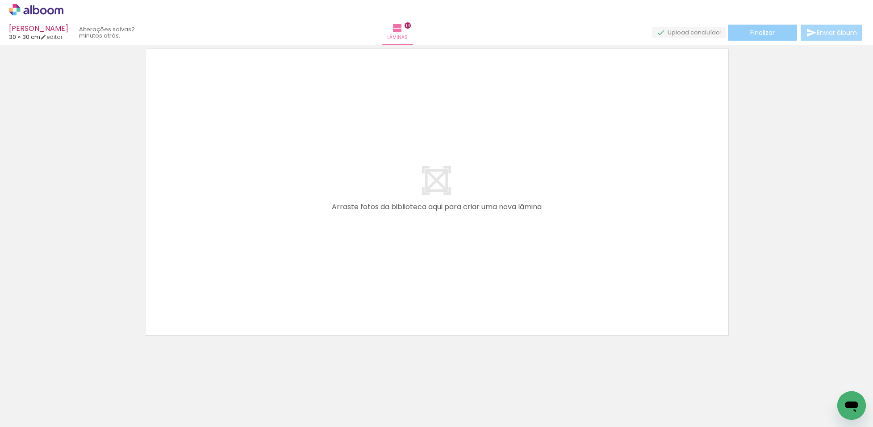
click at [739, 33] on paper-button "Finalizar" at bounding box center [762, 33] width 69 height 16
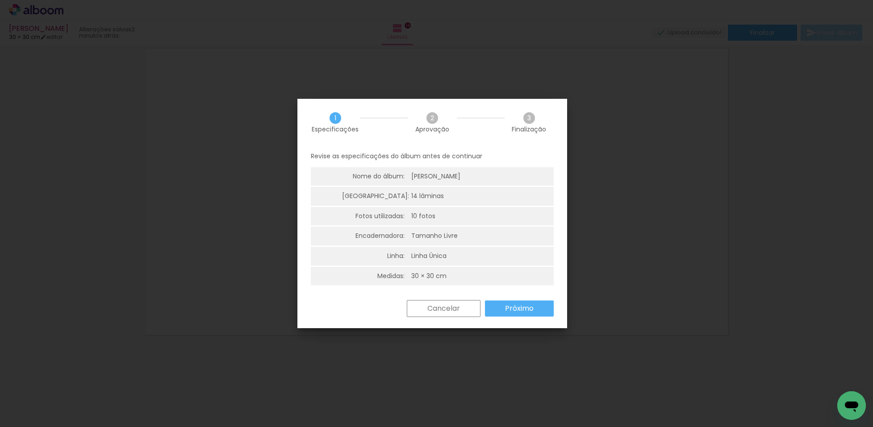
click at [537, 310] on paper-button "Próximo" at bounding box center [519, 308] width 69 height 16
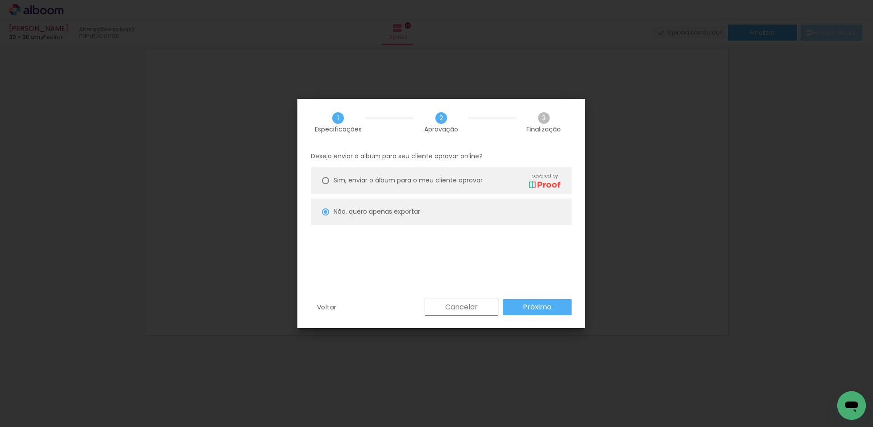
click at [537, 213] on paper-radio-button "Não, quero apenas exportar" at bounding box center [441, 211] width 261 height 27
click at [561, 299] on paper-button "Próximo" at bounding box center [537, 307] width 69 height 16
type input "Alta, 300 DPI"
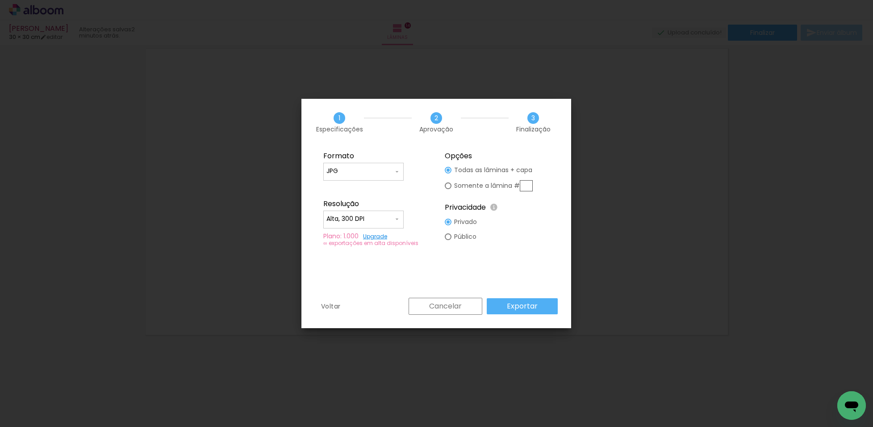
click at [543, 302] on paper-button "Exportar" at bounding box center [522, 306] width 71 height 16
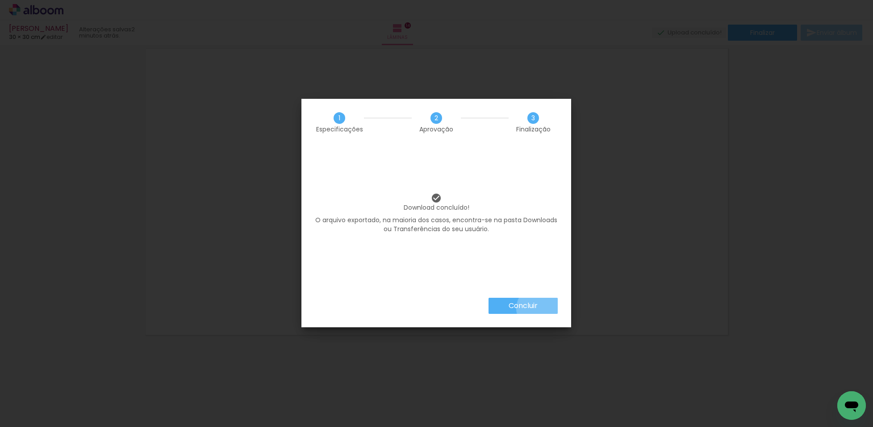
click at [539, 308] on paper-button "Concluir" at bounding box center [523, 306] width 69 height 16
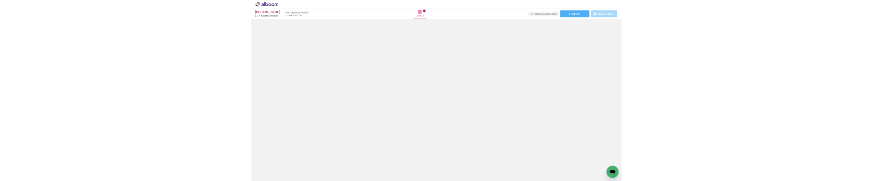
scroll to position [2739, 0]
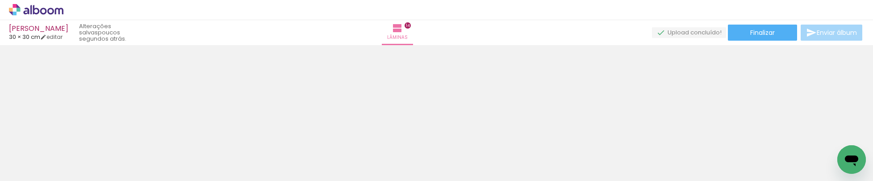
click at [700, 96] on div "Inserir lâmina 1 de 14 Inserir lâmina 2 de 14 Inserir lâmina 3 de 14 Inserir lâ…" at bounding box center [436, 113] width 873 height 136
